Goal: Information Seeking & Learning: Learn about a topic

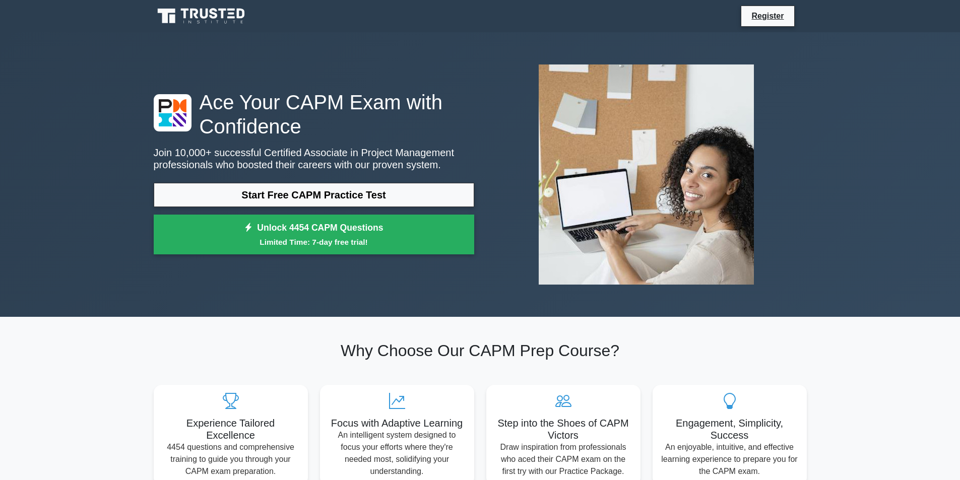
click at [327, 196] on link "Start Free CAPM Practice Test" at bounding box center [314, 195] width 321 height 24
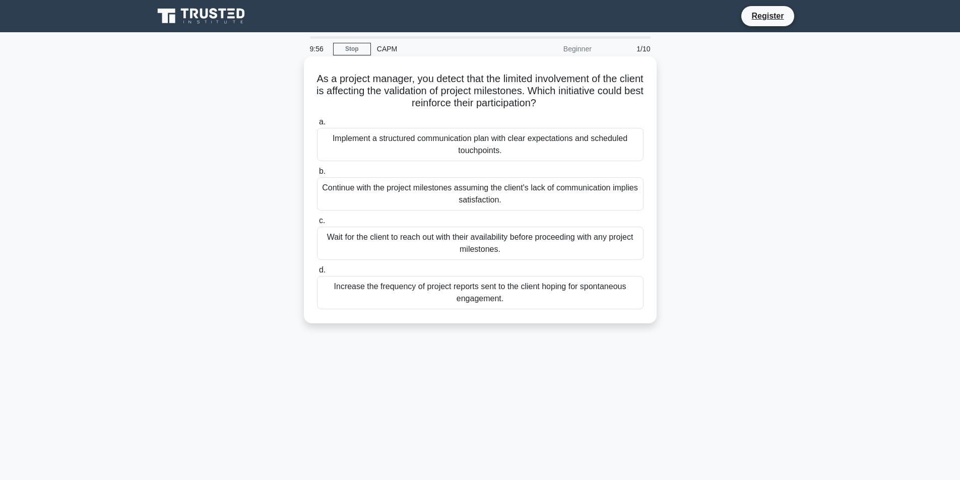
click at [392, 194] on div "Continue with the project milestones assuming the client's lack of communicatio…" at bounding box center [480, 193] width 327 height 33
click at [317, 175] on input "b. Continue with the project milestones assuming the client's lack of communica…" at bounding box center [317, 171] width 0 height 7
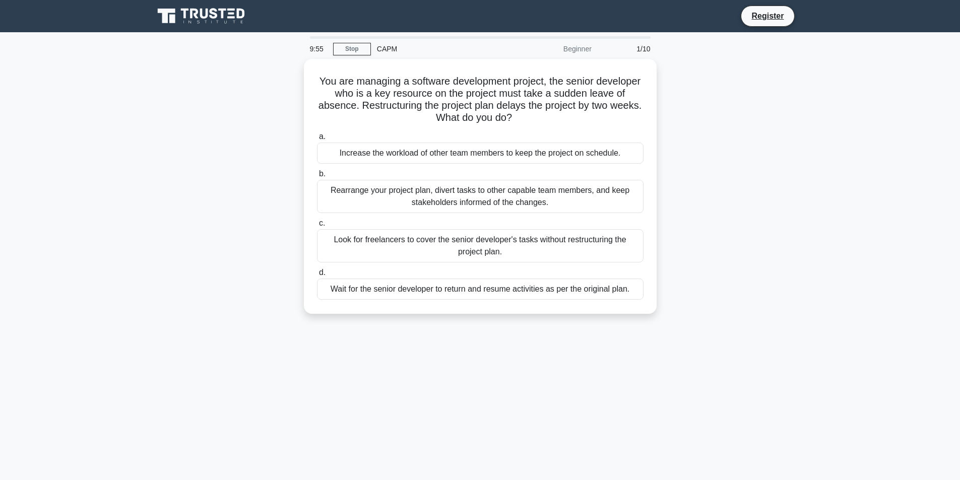
click at [392, 194] on div "Rearrange your project plan, divert tasks to other capable team members, and ke…" at bounding box center [480, 196] width 327 height 33
click at [317, 177] on input "b. Rearrange your project plan, divert tasks to other capable team members, and…" at bounding box center [317, 174] width 0 height 7
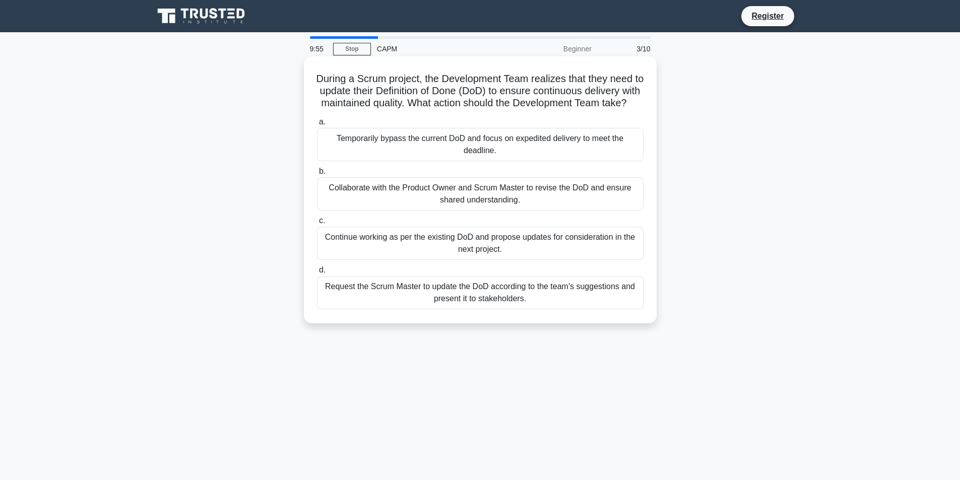
drag, startPoint x: 396, startPoint y: 192, endPoint x: 433, endPoint y: 187, distance: 38.1
drag, startPoint x: 473, startPoint y: 151, endPoint x: 473, endPoint y: 165, distance: 14.1
click at [473, 154] on div "Temporarily bypass the current DoD and focus on expedited delivery to meet the …" at bounding box center [480, 144] width 327 height 33
click at [317, 125] on input "a. Temporarily bypass the current DoD and focus on expedited delivery to meet t…" at bounding box center [317, 122] width 0 height 7
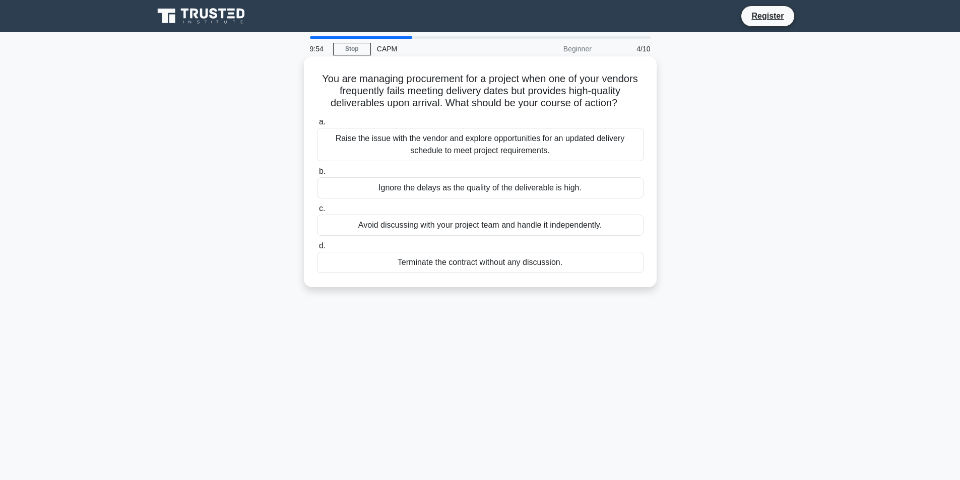
drag, startPoint x: 481, startPoint y: 238, endPoint x: 485, endPoint y: 203, distance: 35.0
click at [484, 219] on div "a. Raise the issue with the vendor and explore opportunities for an updated del…" at bounding box center [480, 194] width 339 height 161
drag, startPoint x: 485, startPoint y: 203, endPoint x: 493, endPoint y: 163, distance: 40.6
click at [487, 198] on div "a. Raise the issue with the vendor and explore opportunities for an updated del…" at bounding box center [480, 194] width 339 height 161
drag, startPoint x: 493, startPoint y: 163, endPoint x: 472, endPoint y: 237, distance: 77.1
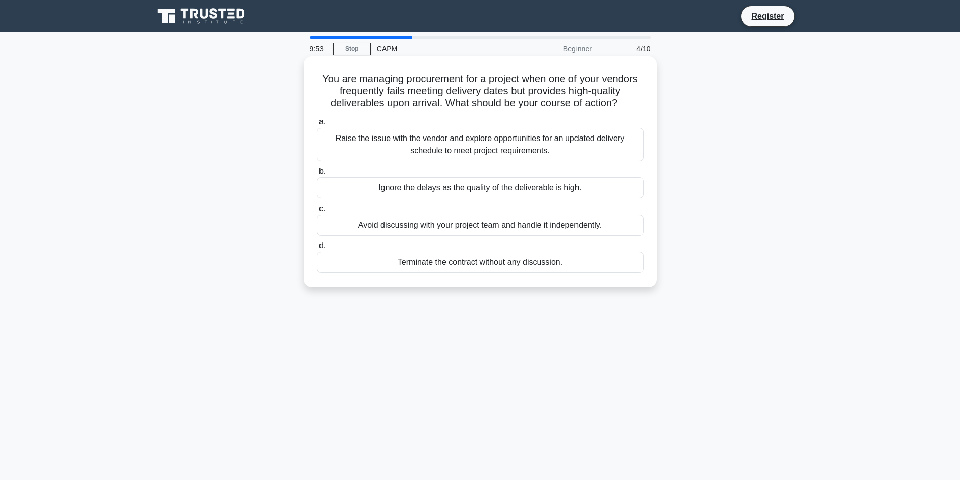
click at [492, 168] on div "a. Raise the issue with the vendor and explore opportunities for an updated del…" at bounding box center [480, 194] width 339 height 161
click at [472, 234] on div "a. Raise the issue with the vendor and explore opportunities for an updated del…" at bounding box center [480, 194] width 339 height 161
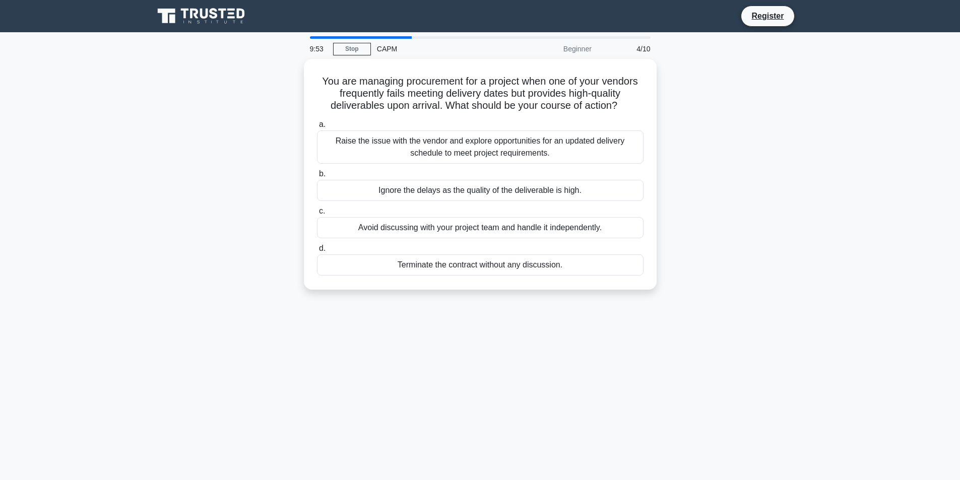
drag, startPoint x: 469, startPoint y: 252, endPoint x: 460, endPoint y: 296, distance: 45.4
click at [477, 205] on div "a. Raise the issue with the vendor and explore opportunities for an updated del…" at bounding box center [480, 196] width 339 height 161
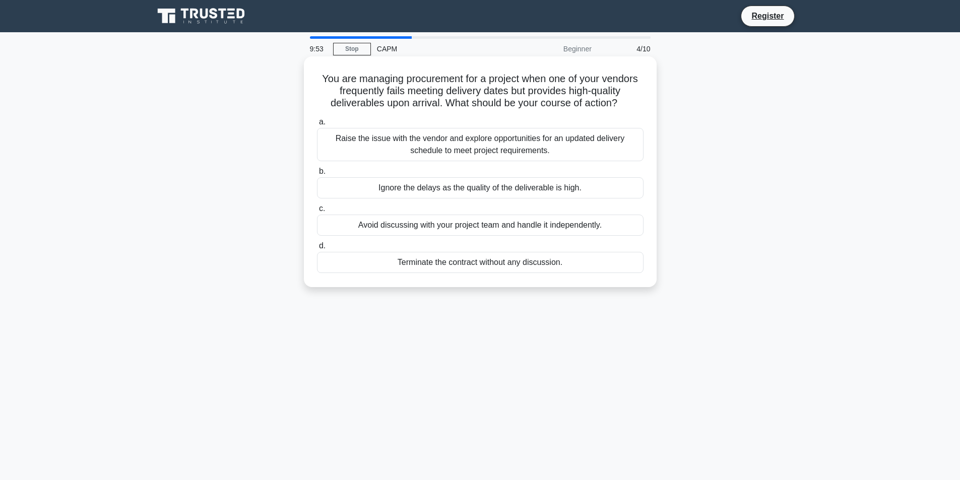
drag, startPoint x: 442, startPoint y: 385, endPoint x: 493, endPoint y: 251, distance: 143.6
click at [489, 262] on div "9:53 Stop CAPM Beginner 4/10 You are managing procurement for a project when on…" at bounding box center [480, 288] width 665 height 504
click at [498, 250] on div "a. Raise the issue with the vendor and explore opportunities for an updated del…" at bounding box center [480, 194] width 339 height 161
click at [494, 185] on div "Ignore the delays as the quality of the deliverable is high." at bounding box center [480, 187] width 327 height 21
click at [317, 175] on input "b. Ignore the delays as the quality of the deliverable is high." at bounding box center [317, 171] width 0 height 7
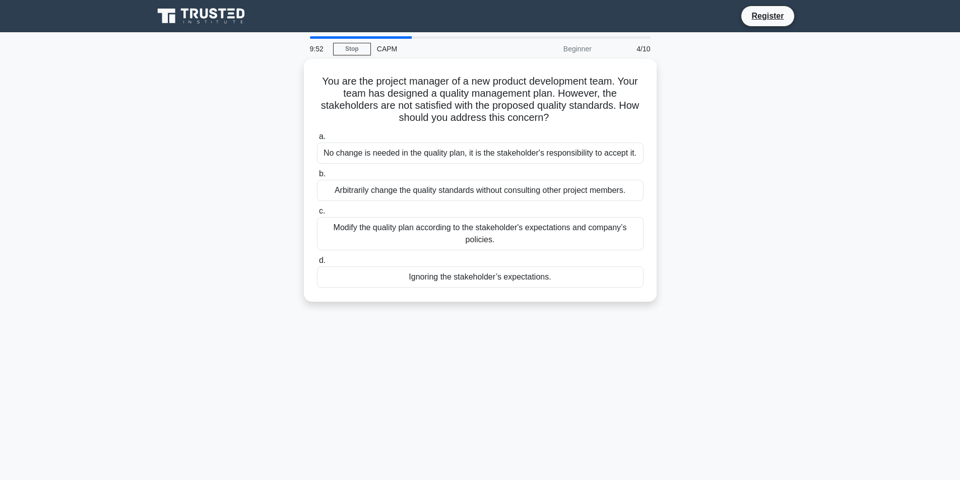
click at [494, 185] on div "Arbitrarily change the quality standards without consulting other project membe…" at bounding box center [480, 190] width 327 height 21
click at [317, 177] on input "b. Arbitrarily change the quality standards without consulting other project me…" at bounding box center [317, 174] width 0 height 7
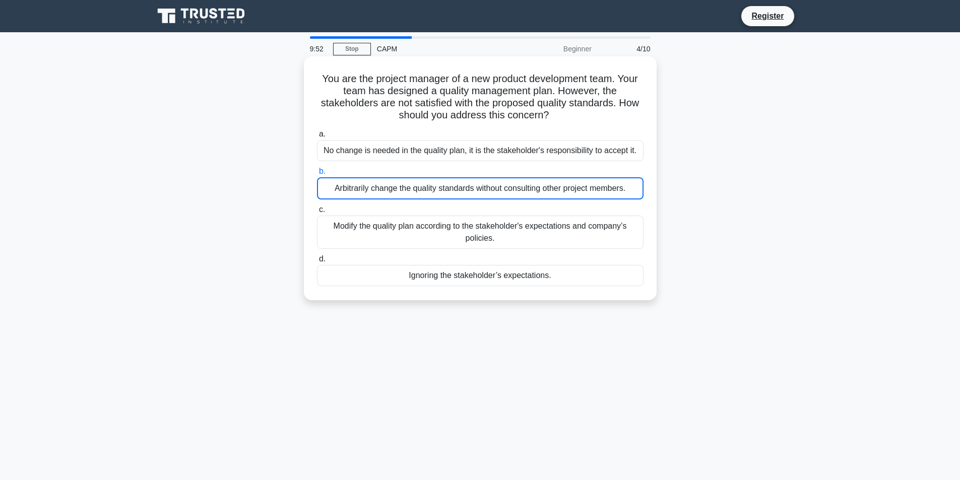
click at [484, 209] on div "a. No change is needed in the quality plan, it is the stakeholder's responsibil…" at bounding box center [480, 207] width 339 height 162
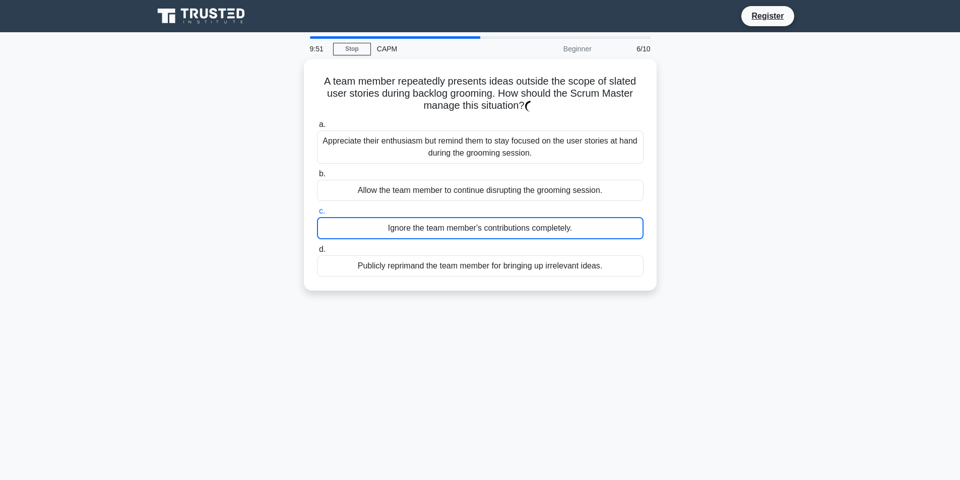
click at [484, 211] on label "c. Ignore the team member's contributions completely." at bounding box center [480, 222] width 327 height 34
click at [317, 211] on input "c. Ignore the team member's contributions completely." at bounding box center [317, 211] width 0 height 7
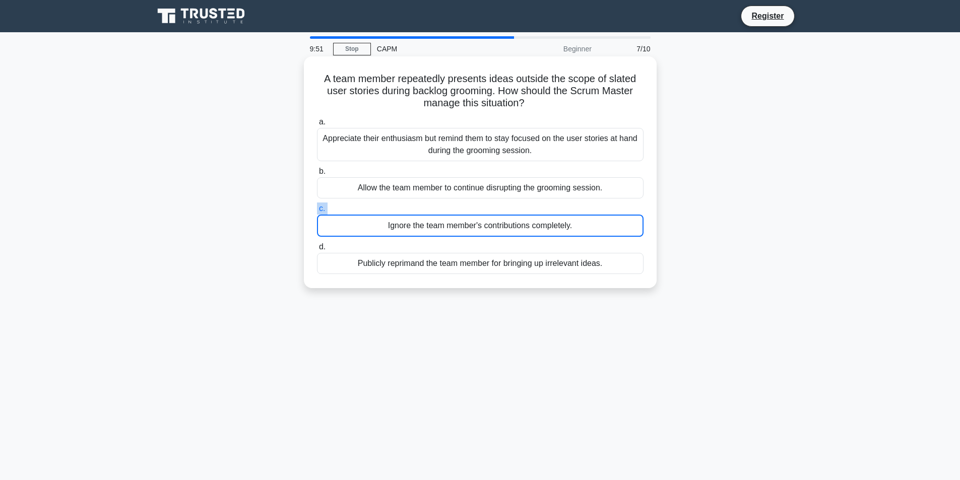
drag, startPoint x: 484, startPoint y: 211, endPoint x: 480, endPoint y: 202, distance: 10.4
click at [481, 208] on label "c. Ignore the team member's contributions completely." at bounding box center [480, 220] width 327 height 34
click at [317, 208] on input "c. Ignore the team member's contributions completely." at bounding box center [317, 209] width 0 height 7
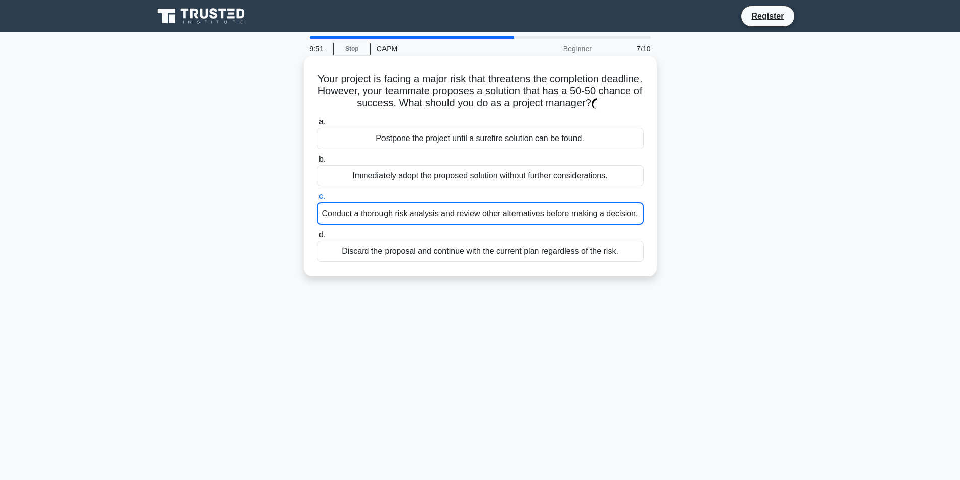
click at [480, 198] on label "c. Conduct a thorough risk analysis and review other alternatives before making…" at bounding box center [480, 208] width 327 height 34
click at [317, 198] on input "c. Conduct a thorough risk analysis and review other alternatives before making…" at bounding box center [317, 197] width 0 height 7
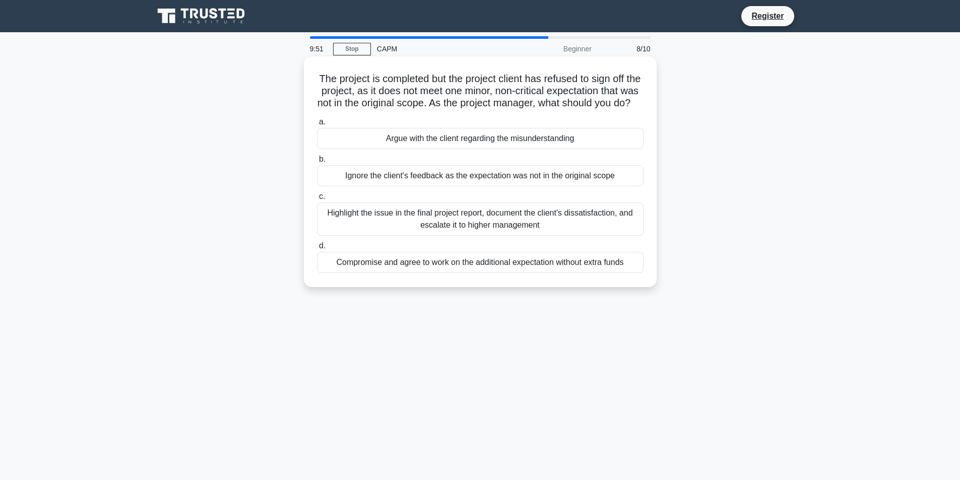
drag, startPoint x: 480, startPoint y: 197, endPoint x: 480, endPoint y: 170, distance: 26.7
click at [480, 179] on div "Ignore the client's feedback as the expectation was not in the original scope" at bounding box center [480, 175] width 327 height 21
click at [317, 163] on input "b. Ignore the client's feedback as the expectation was not in the original scope" at bounding box center [317, 159] width 0 height 7
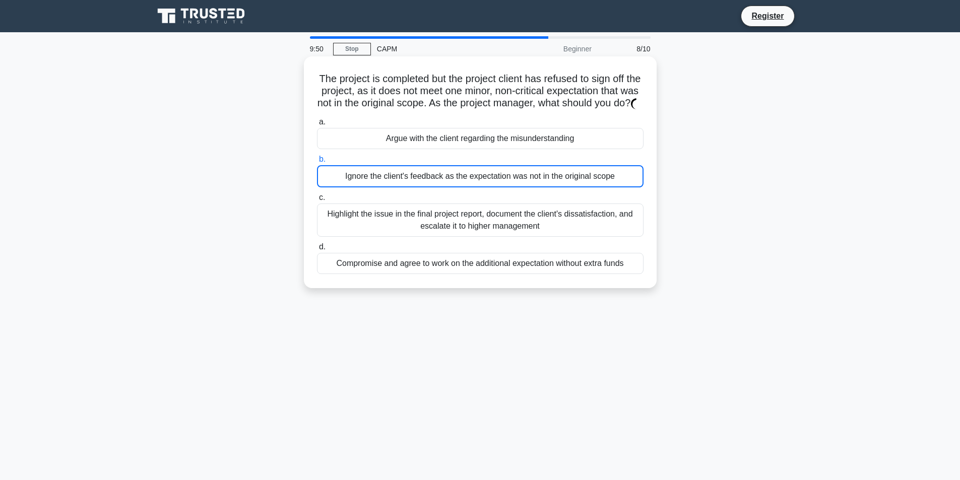
drag, startPoint x: 480, startPoint y: 170, endPoint x: 480, endPoint y: 159, distance: 11.6
click at [480, 160] on div "a. Argue with the client regarding the misunderstanding b. Ignore the client's …" at bounding box center [480, 195] width 339 height 162
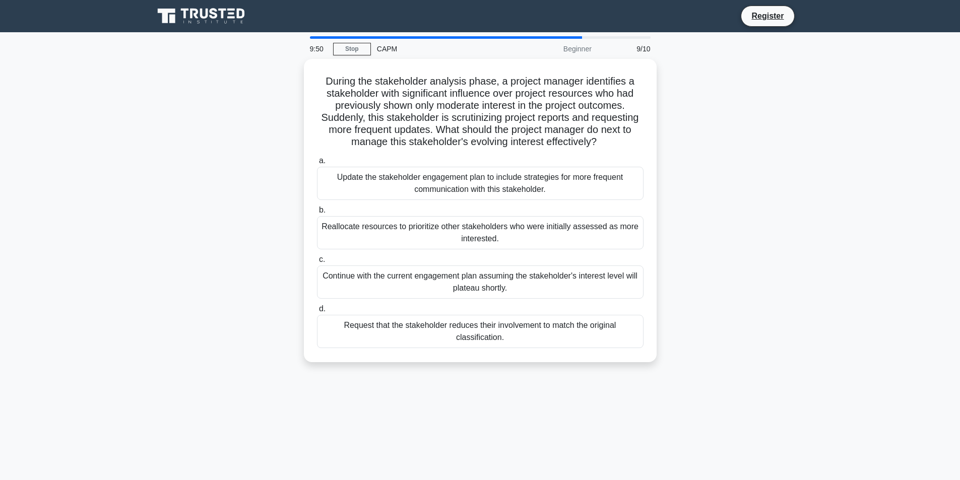
click at [480, 159] on label "a. Update the stakeholder engagement plan to include strategies for more freque…" at bounding box center [480, 177] width 327 height 45
click at [317, 159] on input "a. Update the stakeholder engagement plan to include strategies for more freque…" at bounding box center [317, 161] width 0 height 7
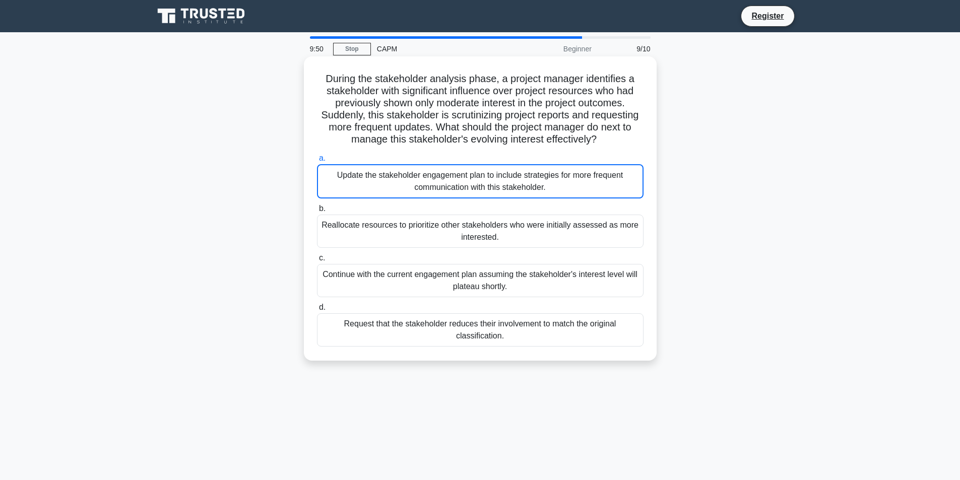
drag, startPoint x: 480, startPoint y: 159, endPoint x: 480, endPoint y: 172, distance: 13.1
click at [480, 162] on label "a. Update the stakeholder engagement plan to include strategies for more freque…" at bounding box center [480, 175] width 327 height 46
click at [317, 162] on input "a. Update the stakeholder engagement plan to include strategies for more freque…" at bounding box center [317, 158] width 0 height 7
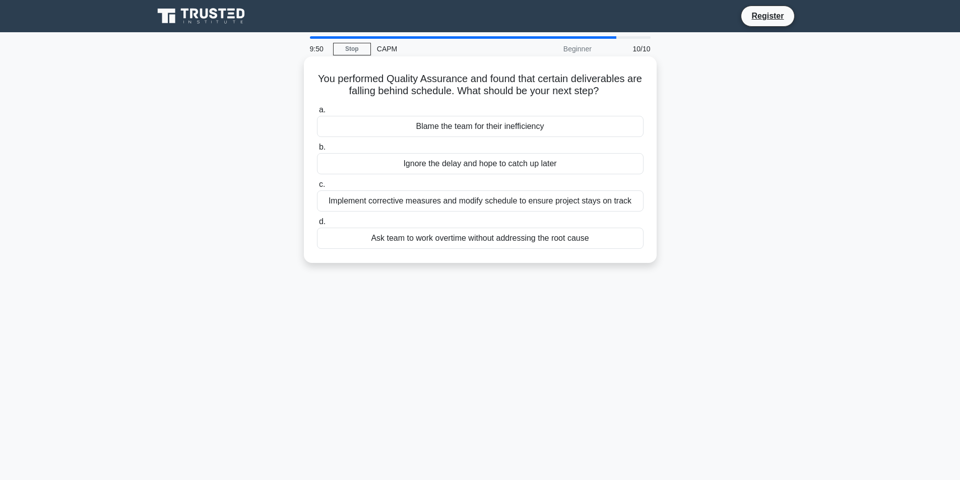
drag, startPoint x: 481, startPoint y: 230, endPoint x: 487, endPoint y: 220, distance: 11.5
click at [486, 222] on label "d. Ask team to work overtime without addressing the root cause" at bounding box center [480, 232] width 327 height 33
click at [488, 220] on label "d. Ask team to work overtime without addressing the root cause" at bounding box center [480, 232] width 327 height 33
click at [317, 220] on input "d. Ask team to work overtime without addressing the root cause" at bounding box center [317, 222] width 0 height 7
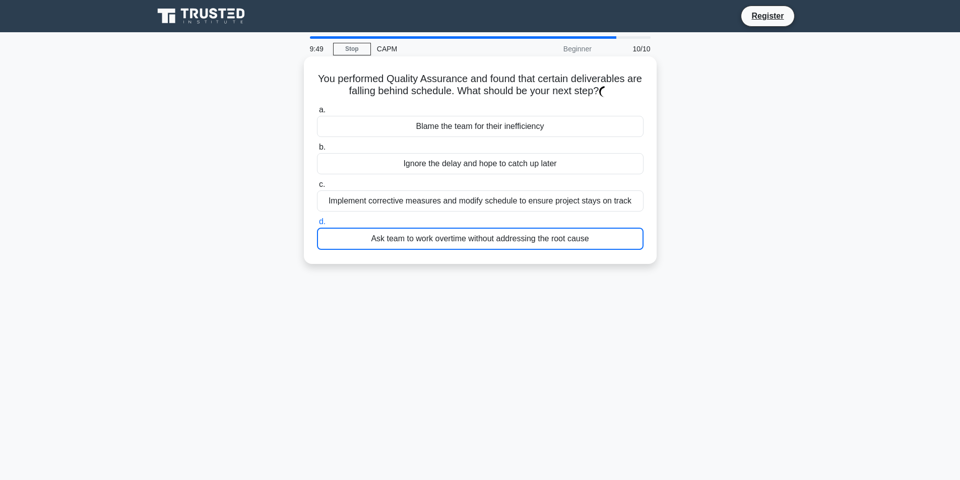
click at [489, 218] on label "d. Ask team to work overtime without addressing the root cause" at bounding box center [480, 233] width 327 height 34
click at [317, 219] on input "d. Ask team to work overtime without addressing the root cause" at bounding box center [317, 222] width 0 height 7
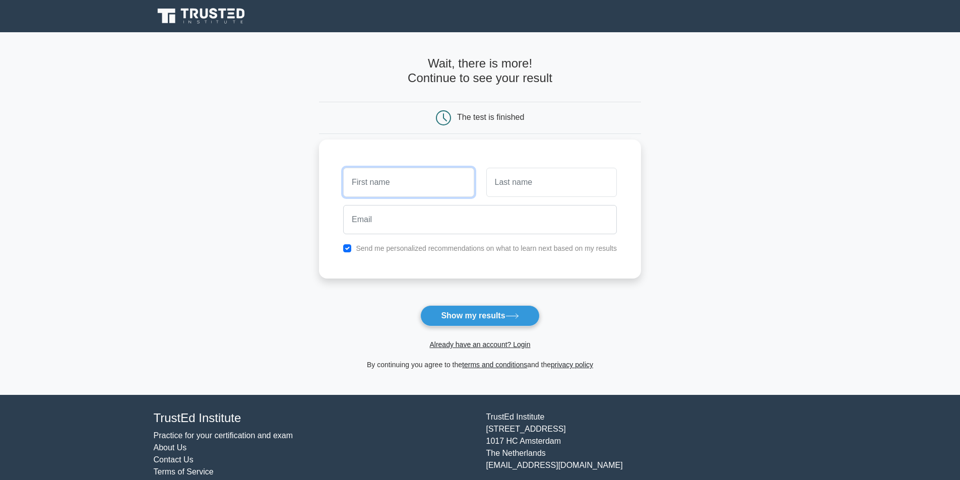
click at [434, 183] on input "text" at bounding box center [408, 182] width 131 height 29
type input "MARO"
drag, startPoint x: 515, startPoint y: 180, endPoint x: 497, endPoint y: 191, distance: 20.3
click at [516, 181] on input "text" at bounding box center [551, 182] width 131 height 29
type input "KOLAK"
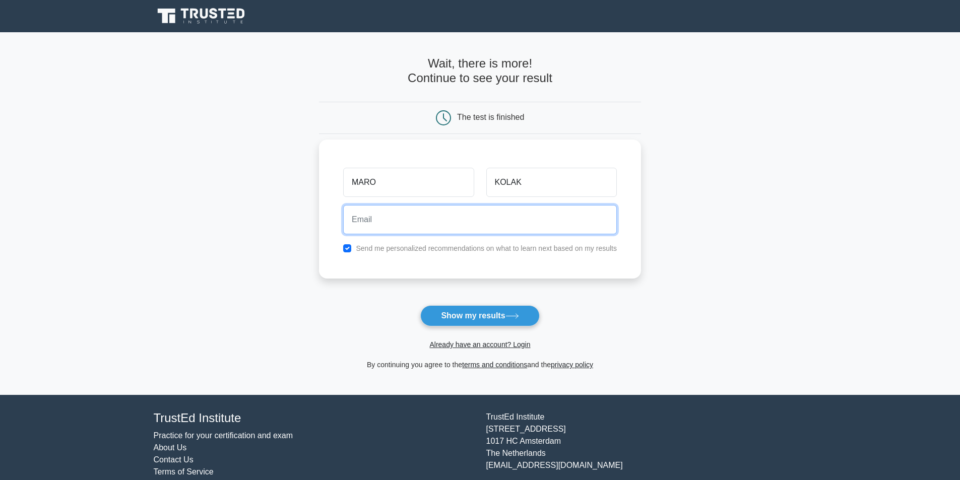
click at [518, 217] on input "email" at bounding box center [480, 219] width 274 height 29
click at [428, 255] on div "Send me personalized recommendations on what to learn next based on my results" at bounding box center [480, 248] width 286 height 12
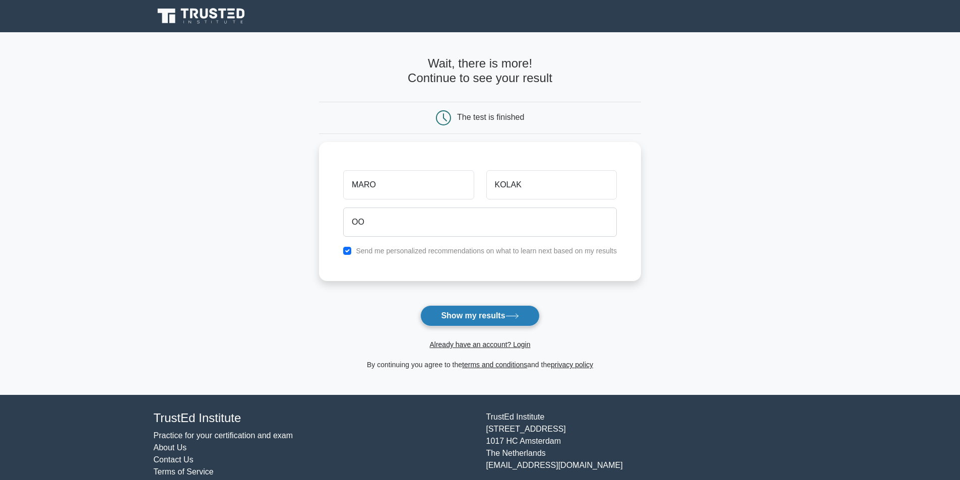
click at [472, 311] on button "Show my results" at bounding box center [479, 315] width 119 height 21
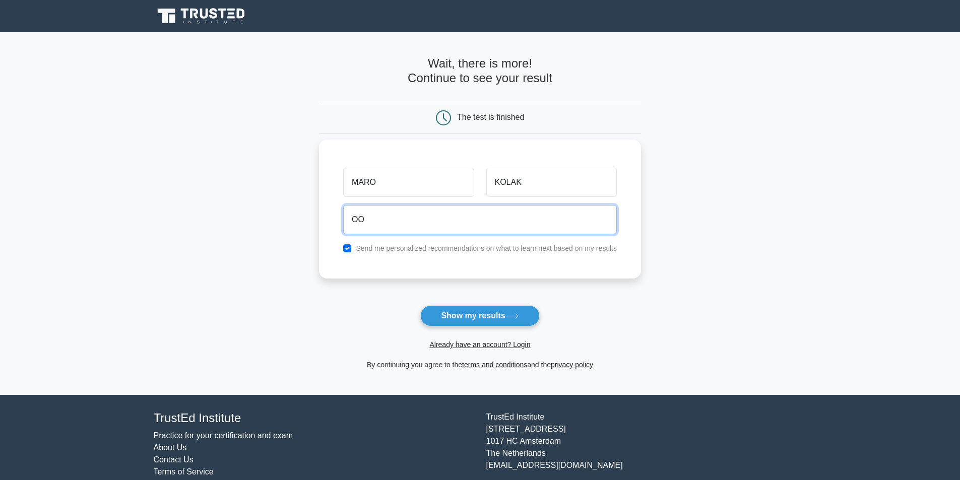
click at [410, 216] on input "OO" at bounding box center [480, 219] width 274 height 29
type input "O"
type input "MARO.KOVACEVIC12@GMAIL.COM"
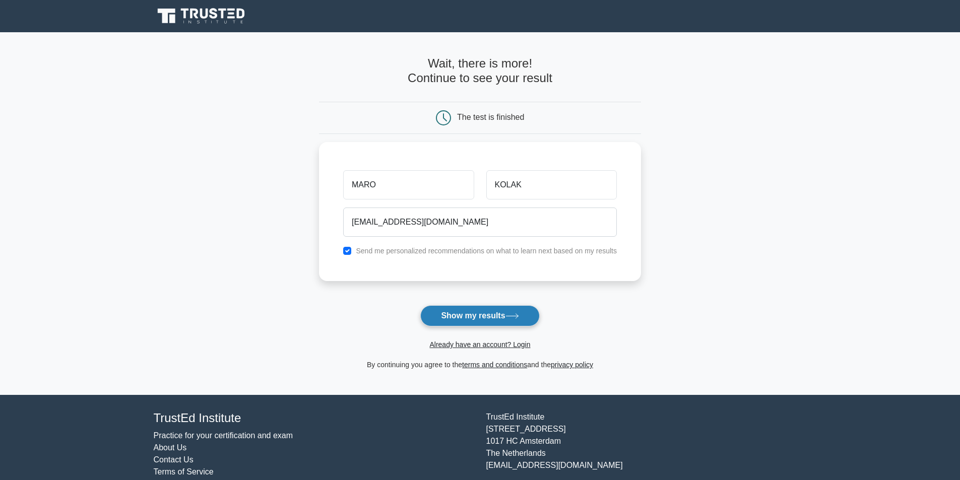
click at [517, 315] on icon at bounding box center [512, 316] width 14 height 6
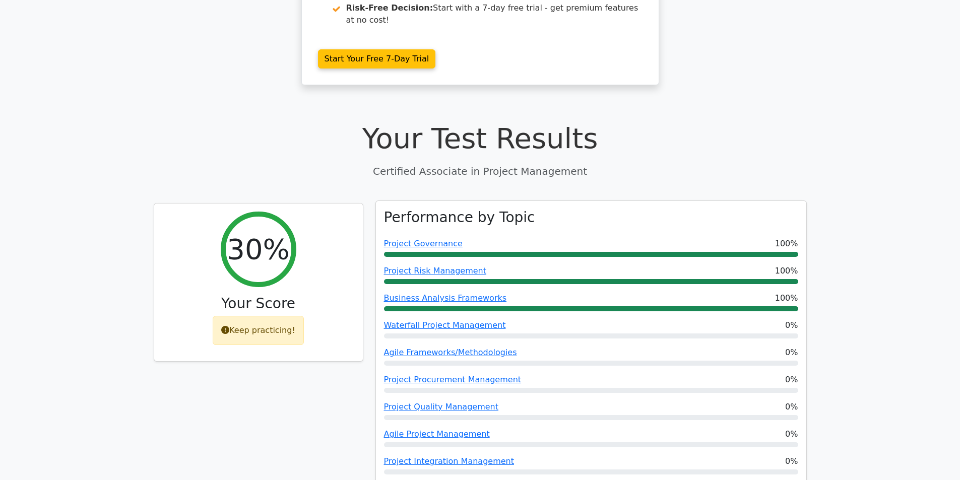
scroll to position [252, 0]
